Goal: Transaction & Acquisition: Purchase product/service

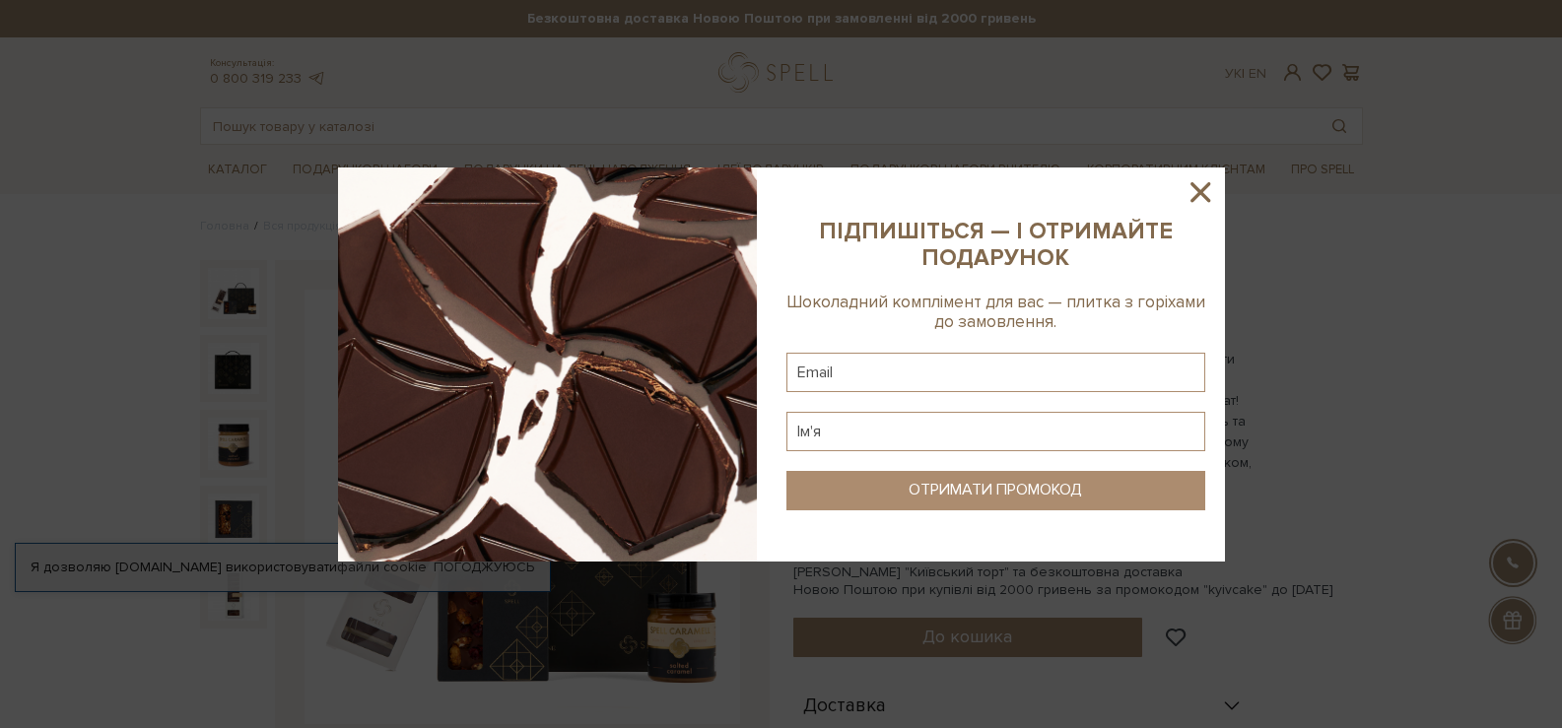
click at [1197, 189] on icon at bounding box center [1201, 192] width 20 height 20
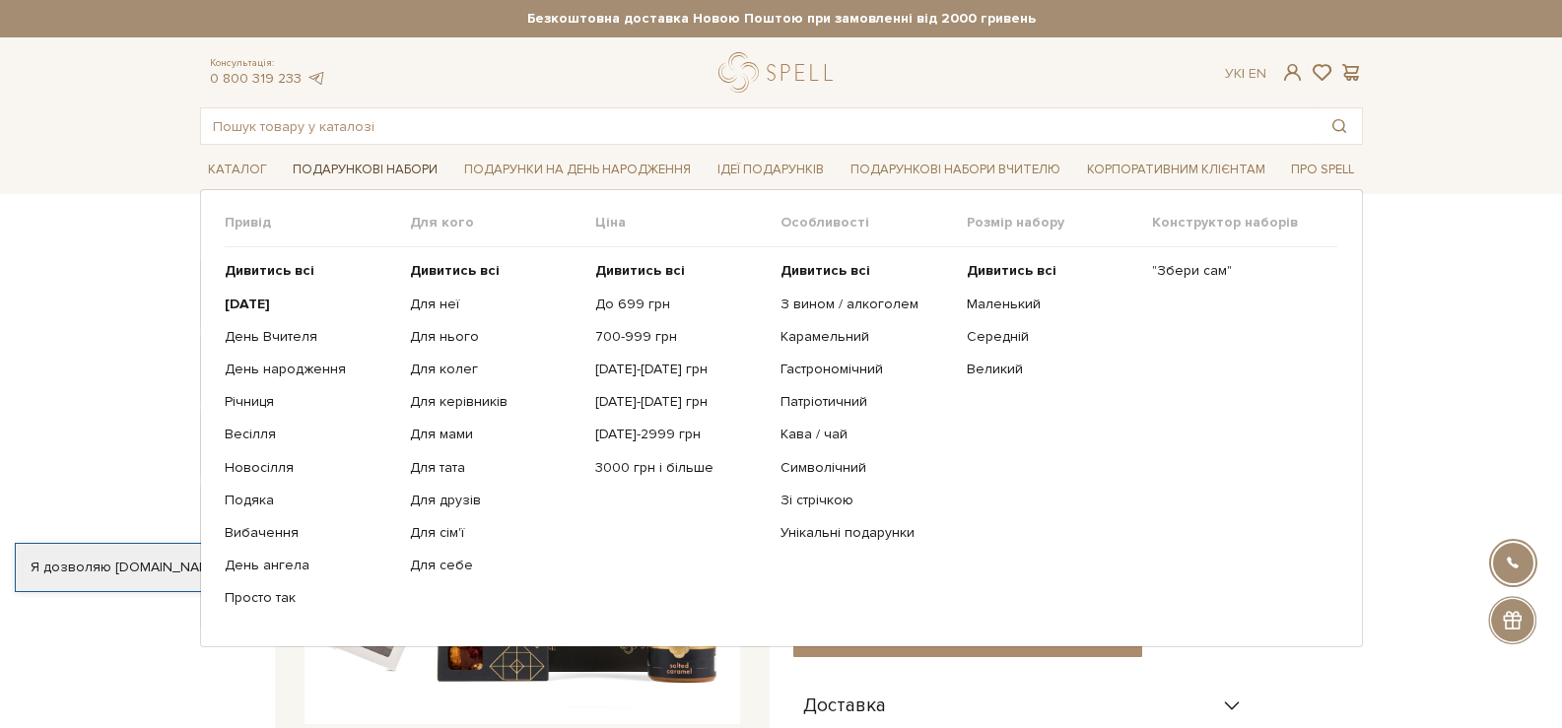
click at [356, 164] on link "Подарункові набори" at bounding box center [365, 170] width 161 height 31
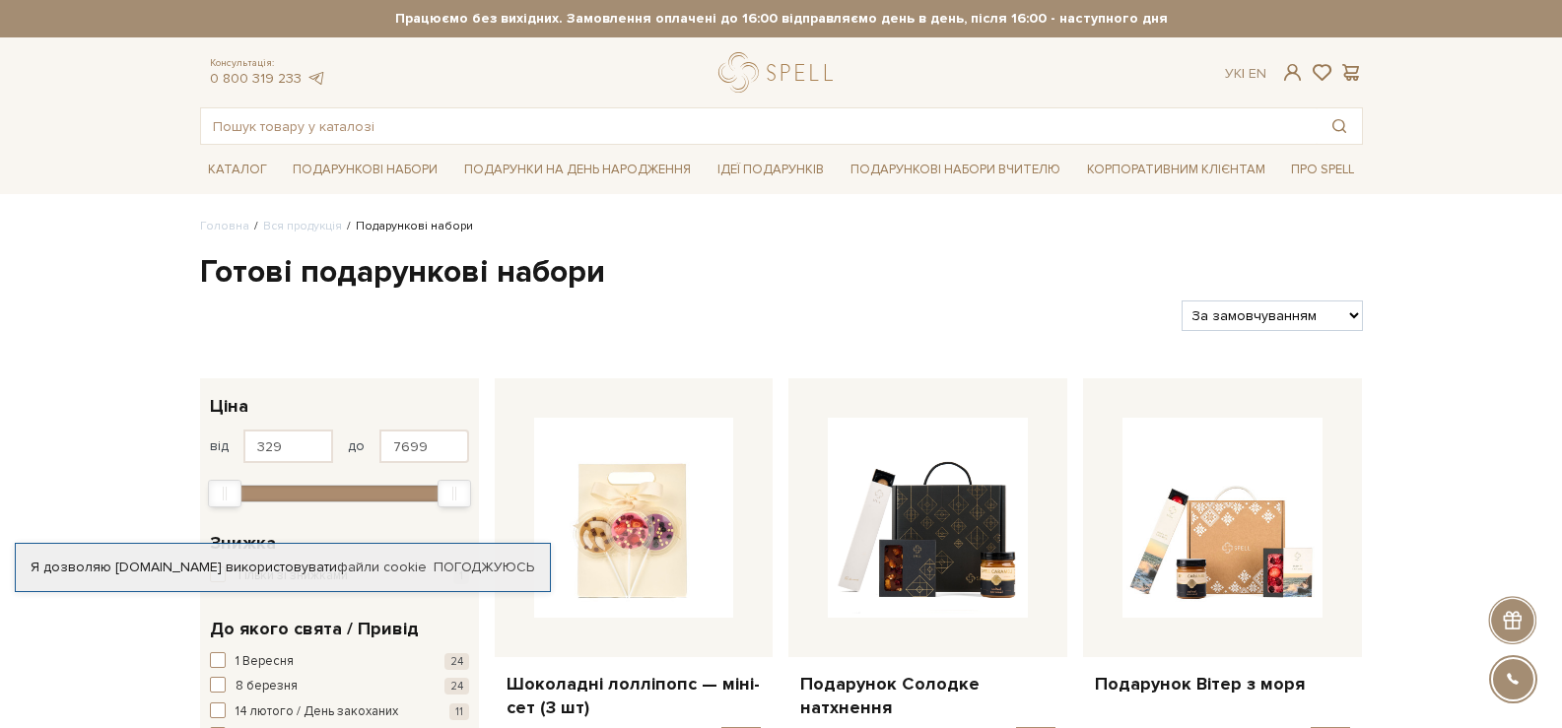
click at [1337, 318] on select "За замовчуванням За Ціною (зростання) За Ціною (зменшення) Новинки За популярні…" at bounding box center [1272, 316] width 180 height 31
select select "[URL][DOMAIN_NAME]"
click at [1182, 301] on select "За замовчуванням За Ціною (зростання) За Ціною (зменшення) Новинки За популярні…" at bounding box center [1272, 316] width 180 height 31
click at [1283, 397] on div at bounding box center [1222, 517] width 279 height 279
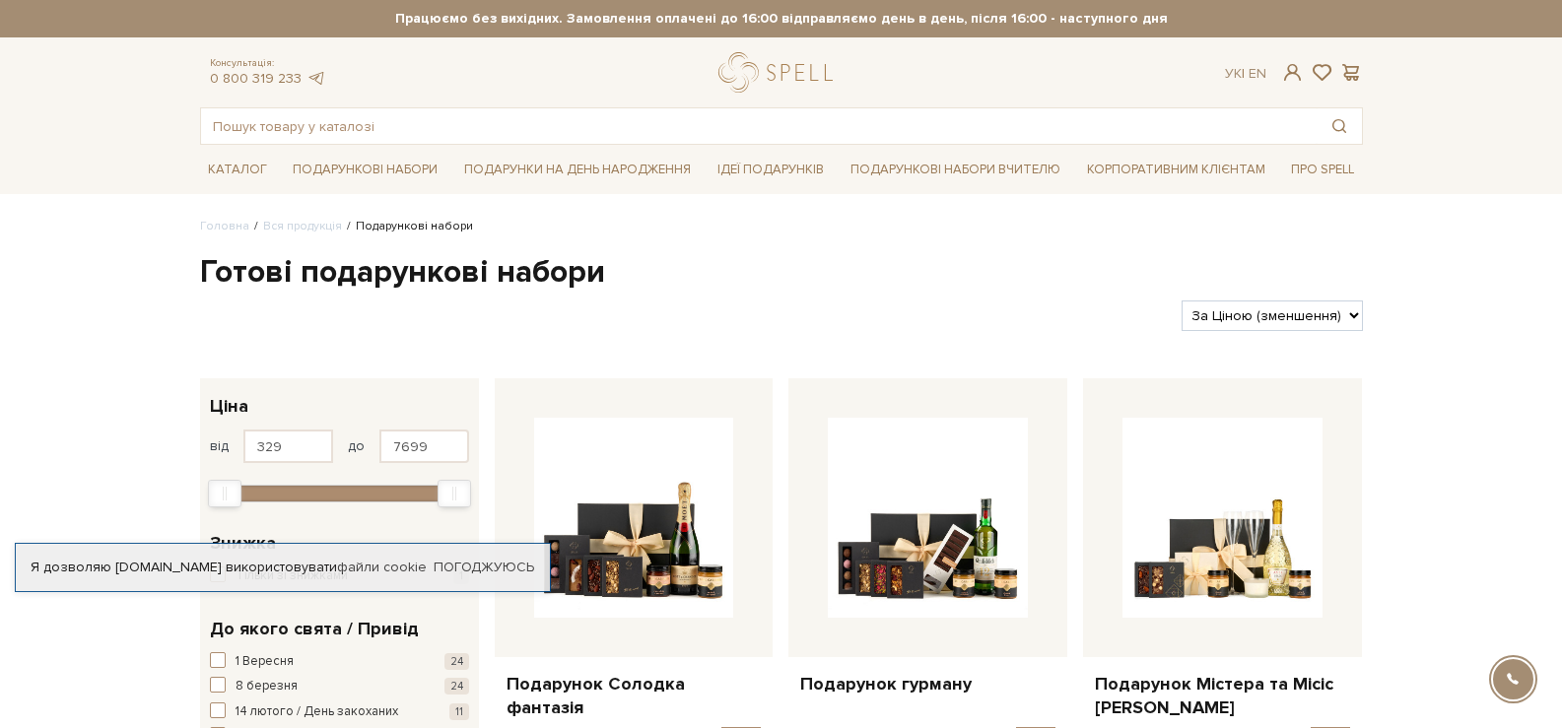
select select "https://spellchocolate.com/our-productions/podarunkovi-box/?sort=p.price&order=…"
click at [1182, 301] on select "За замовчуванням За Ціною (зростання) За Ціною (зменшення) Новинки За популярні…" at bounding box center [1272, 316] width 180 height 31
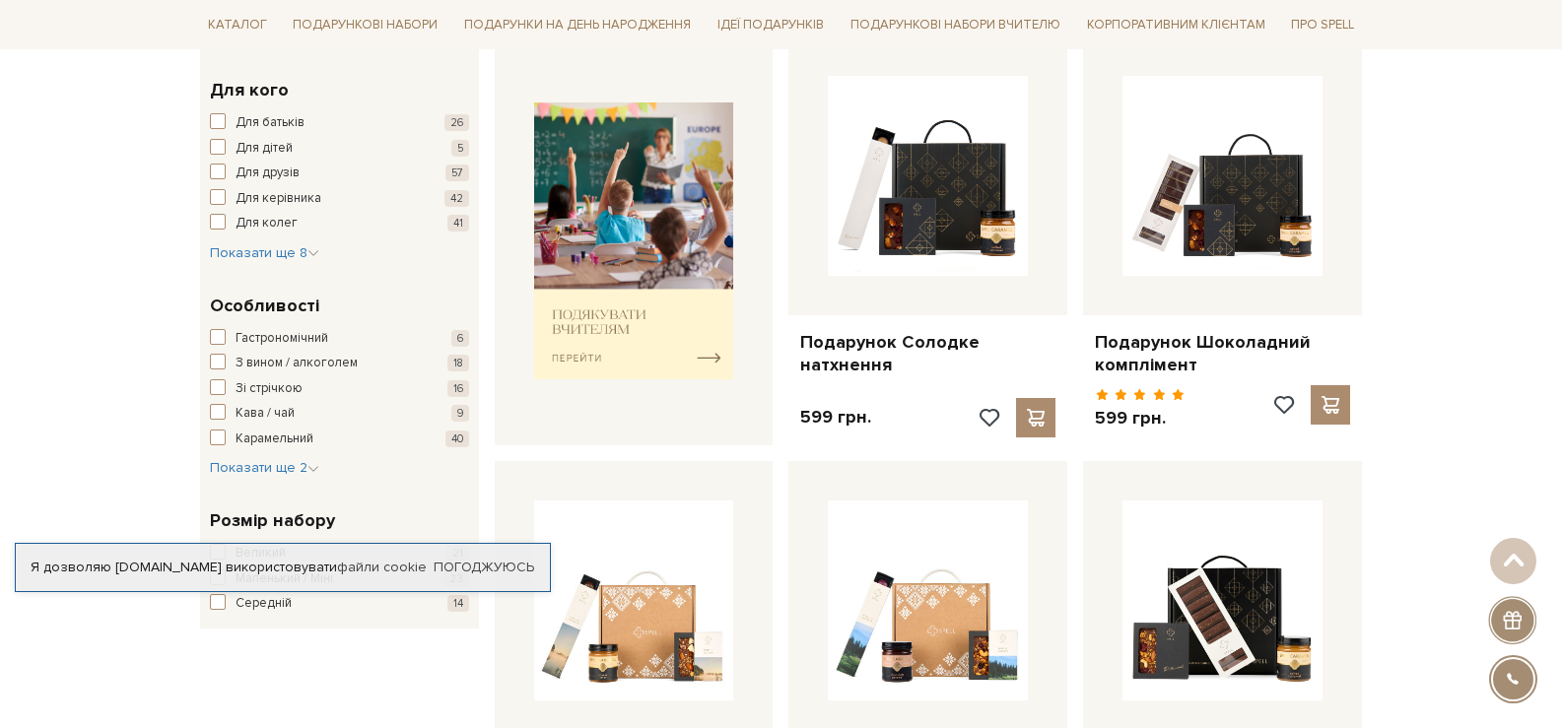
scroll to position [788, 0]
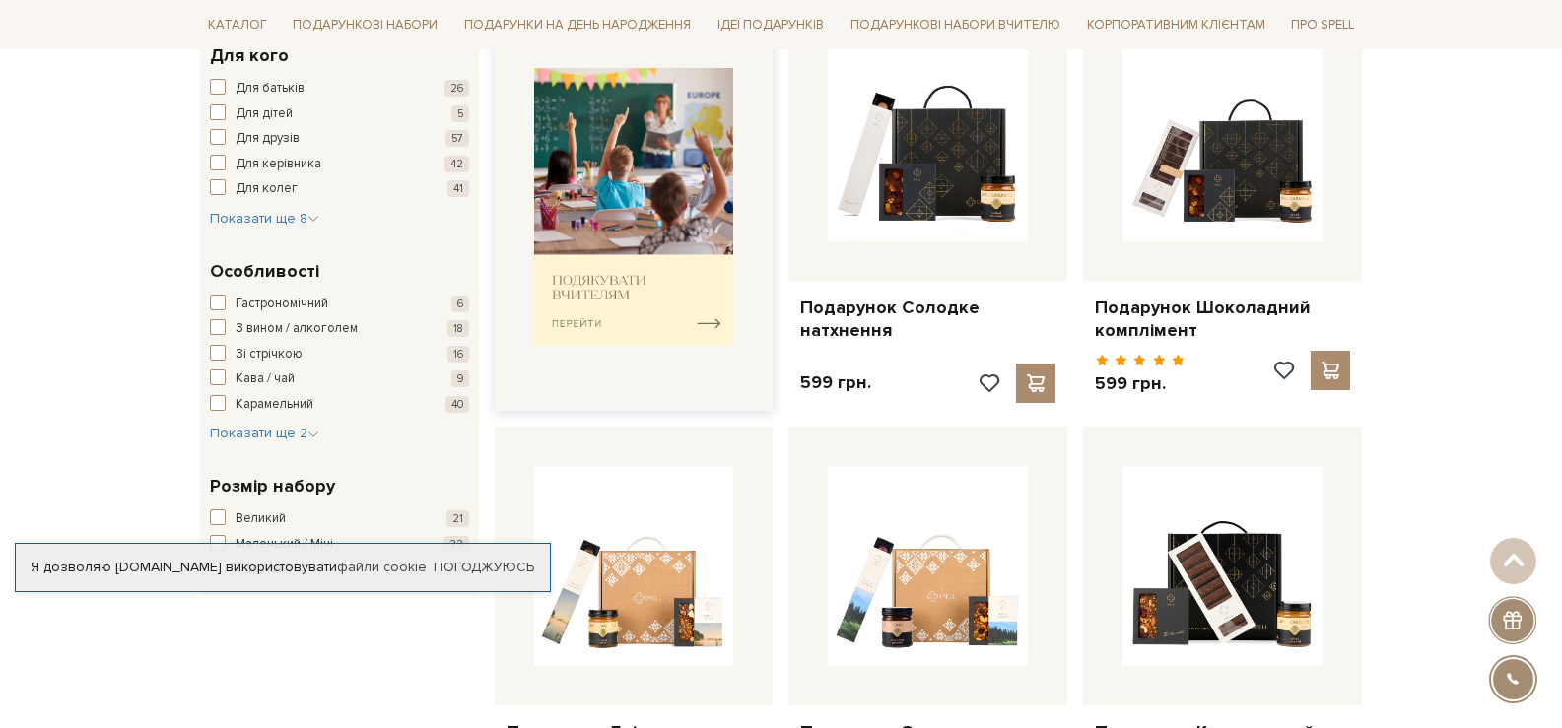
click at [591, 264] on img at bounding box center [634, 206] width 200 height 277
